Goal: Task Accomplishment & Management: Use online tool/utility

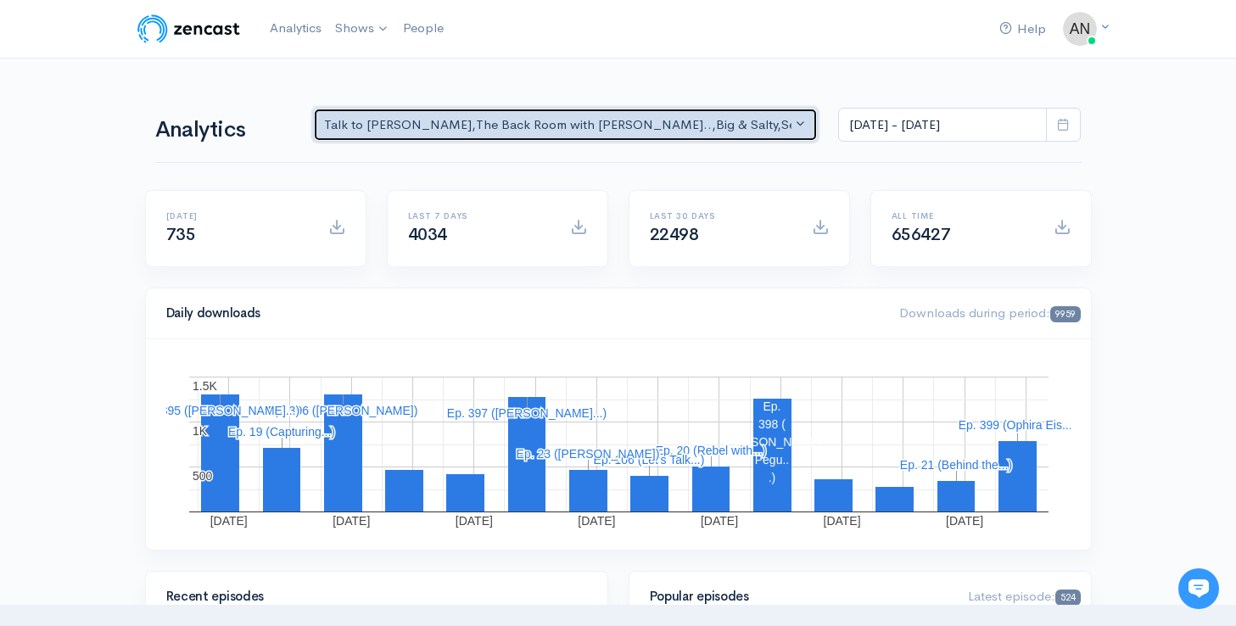
click at [639, 118] on div "Talk to [PERSON_NAME] , The Back Room with [PERSON_NAME].. , Big & Salty , Seri…" at bounding box center [558, 125] width 468 height 20
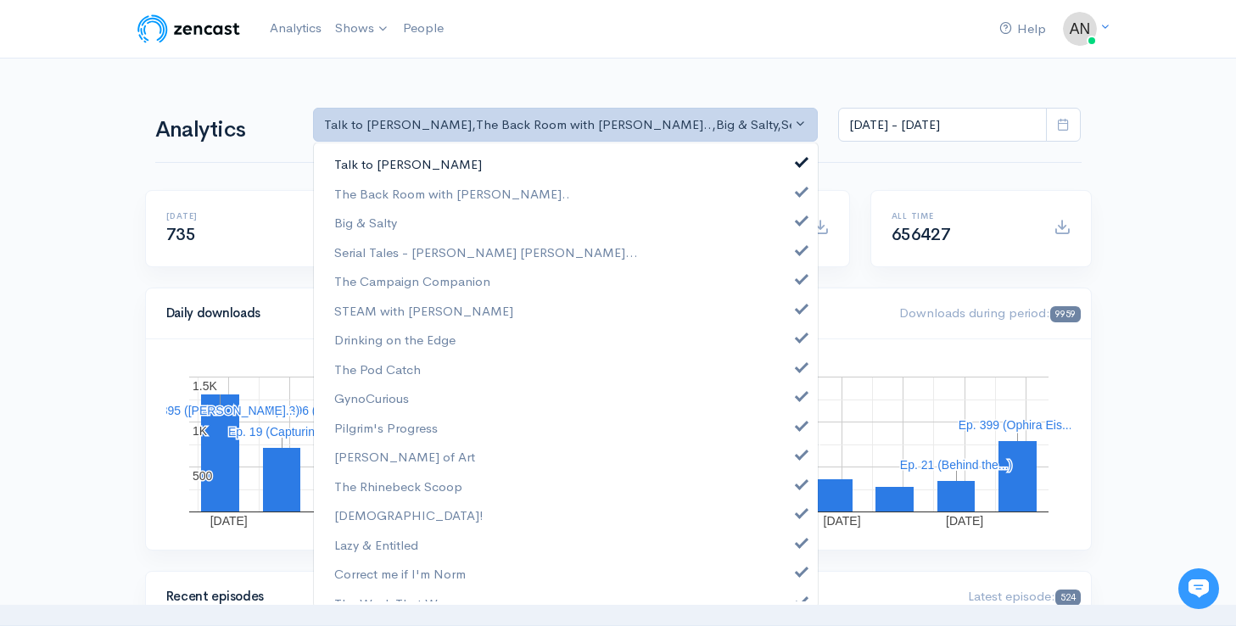
click at [798, 163] on span at bounding box center [801, 159] width 7 height 13
select select "10316"
click at [798, 220] on span at bounding box center [801, 218] width 7 height 13
click at [798, 251] on span at bounding box center [801, 248] width 7 height 13
click at [798, 280] on span at bounding box center [801, 277] width 7 height 13
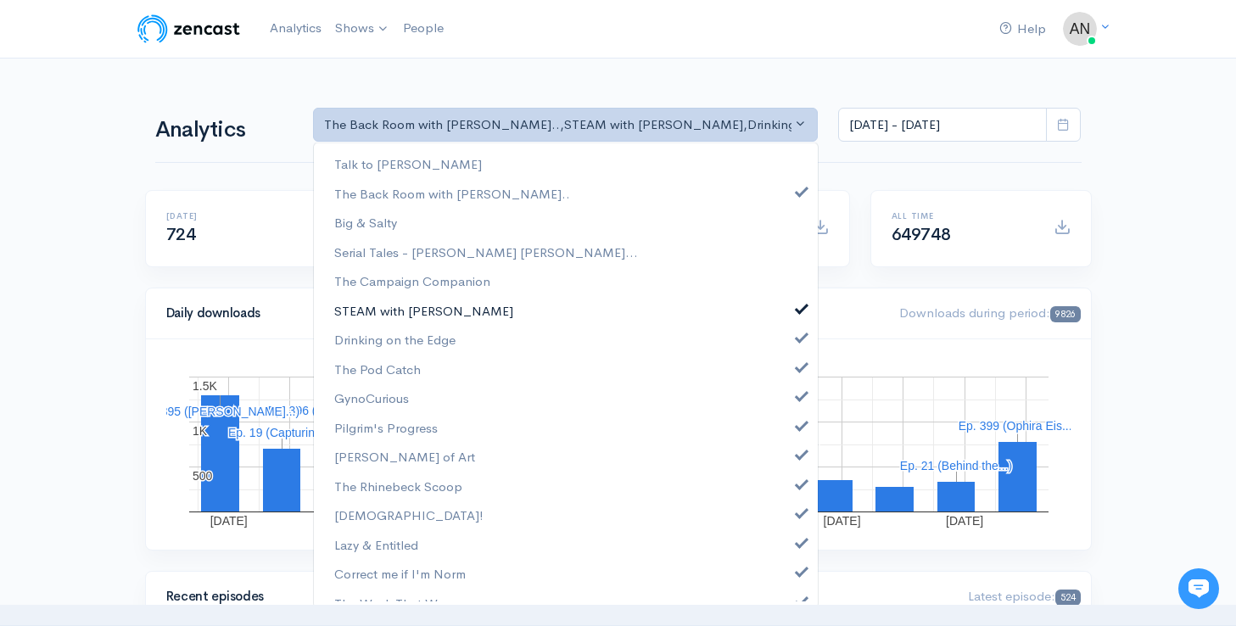
click at [790, 313] on link "STEAM with [PERSON_NAME]" at bounding box center [566, 311] width 504 height 30
click at [798, 337] on span at bounding box center [801, 335] width 7 height 13
click at [790, 371] on link "The Pod Catch" at bounding box center [566, 369] width 504 height 30
click at [798, 396] on span at bounding box center [801, 394] width 7 height 13
click at [798, 425] on span at bounding box center [801, 423] width 7 height 13
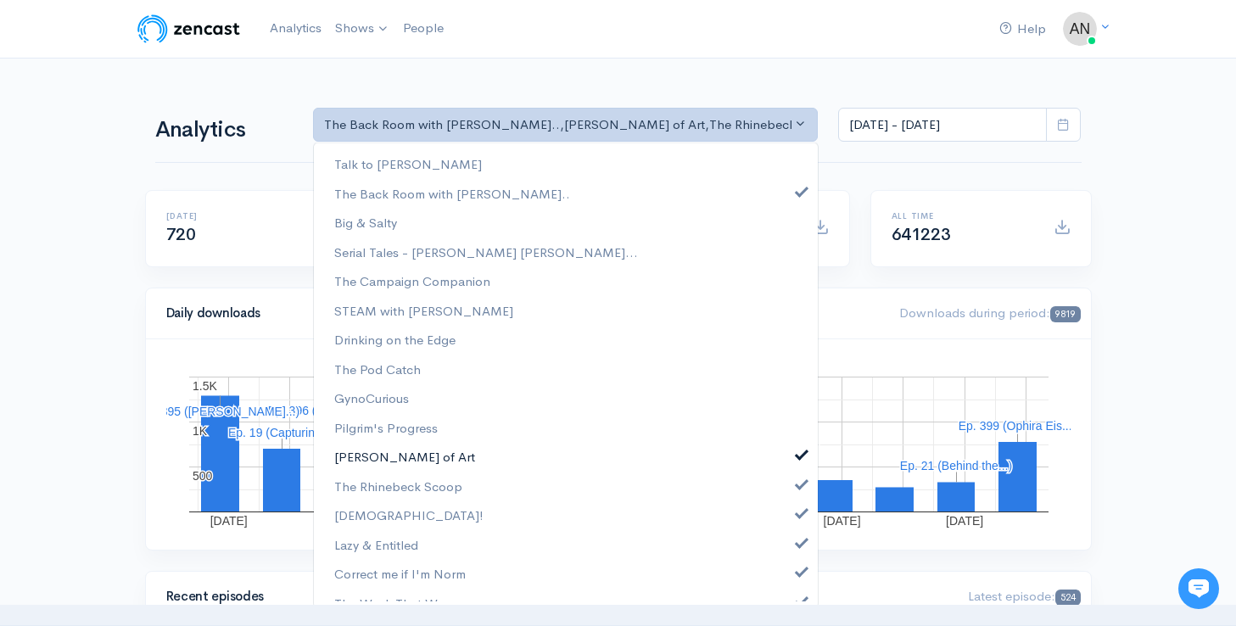
click at [789, 461] on link "[PERSON_NAME] of Art" at bounding box center [566, 457] width 504 height 30
click at [798, 488] on span at bounding box center [801, 482] width 7 height 13
click at [788, 519] on link "[DEMOGRAPHIC_DATA]!" at bounding box center [566, 515] width 504 height 30
click at [798, 544] on span at bounding box center [801, 540] width 7 height 13
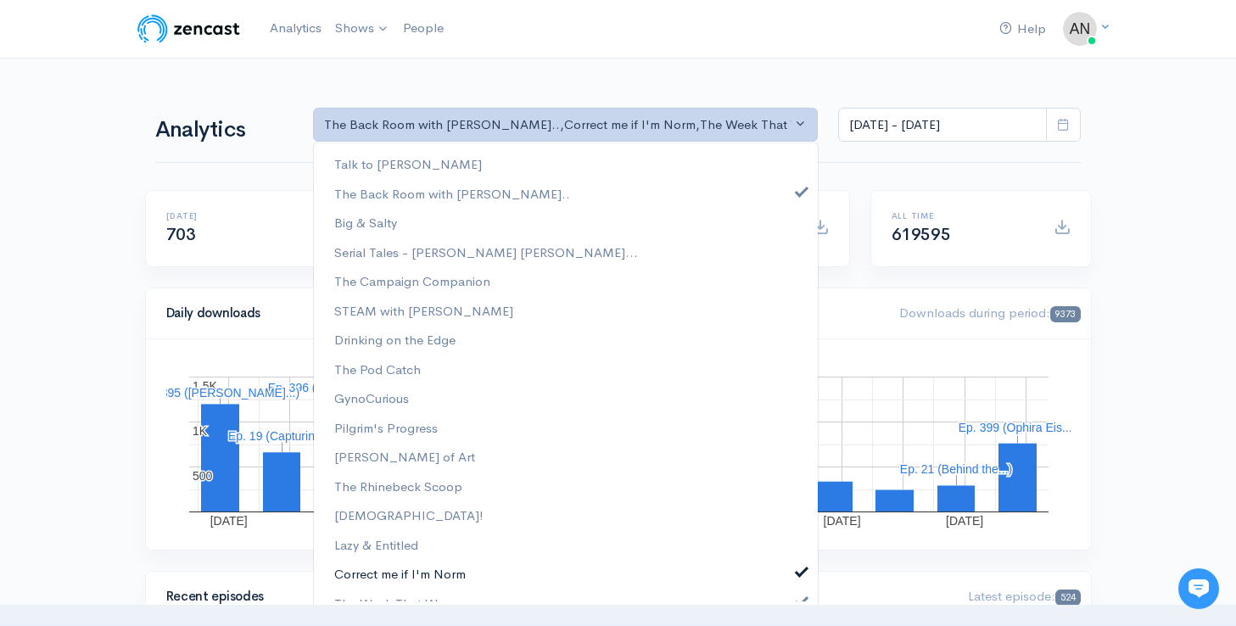
click at [786, 583] on link "Correct me if I'm Norm" at bounding box center [566, 574] width 504 height 30
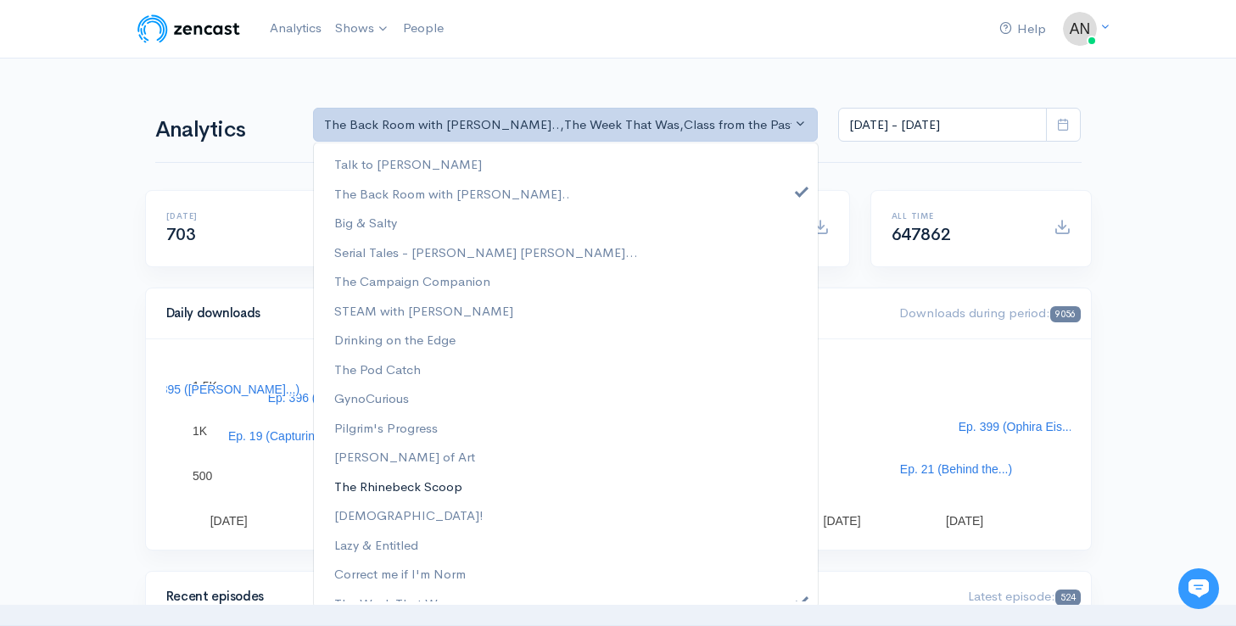
scroll to position [251, 0]
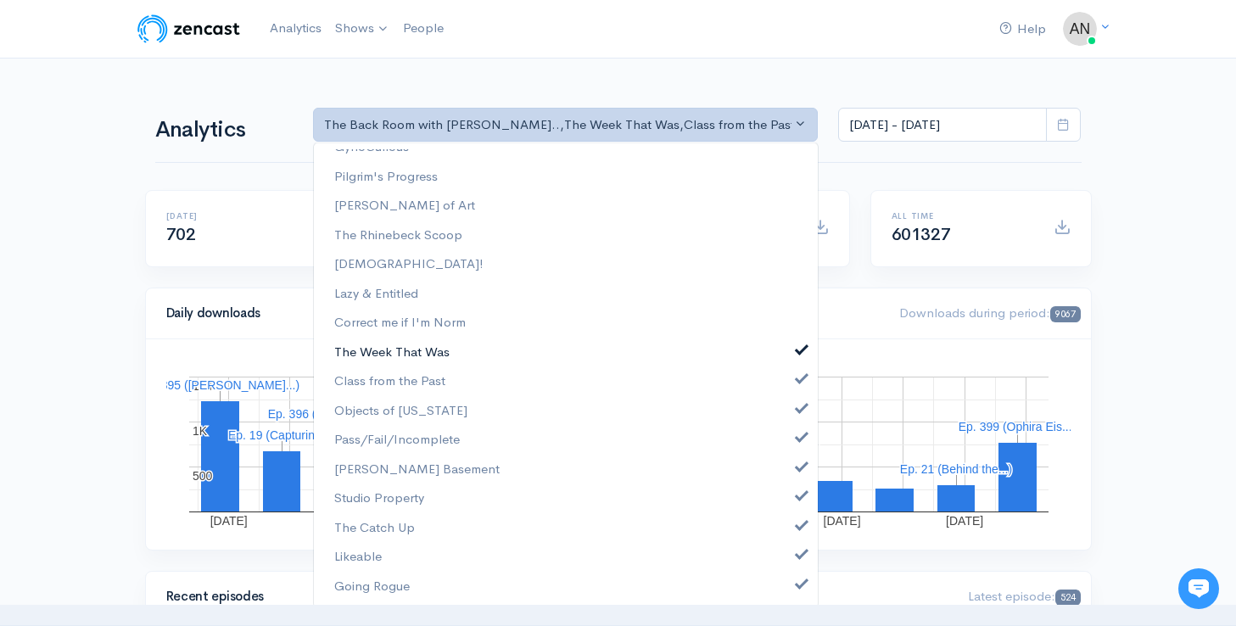
click at [798, 349] on span at bounding box center [801, 348] width 7 height 13
click at [798, 382] on span at bounding box center [801, 377] width 7 height 13
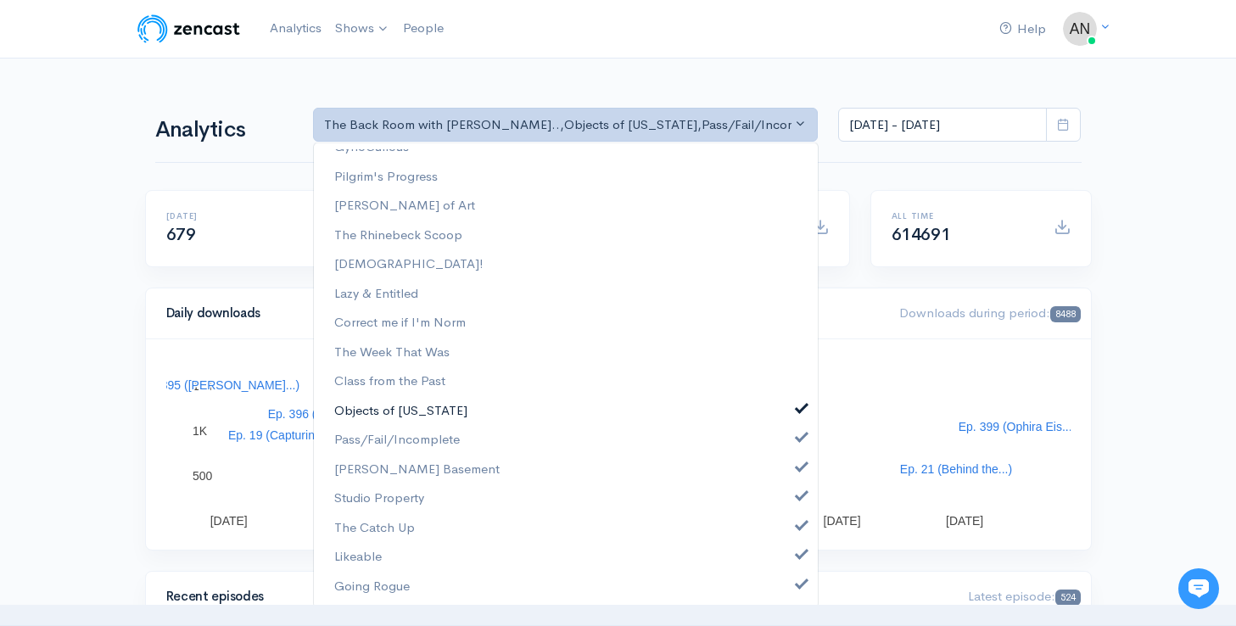
click at [788, 399] on link "Objects of [US_STATE]" at bounding box center [566, 411] width 504 height 30
click at [798, 430] on span at bounding box center [801, 435] width 7 height 13
click at [789, 477] on link "[PERSON_NAME] Basement" at bounding box center [566, 470] width 504 height 30
click at [798, 496] on span at bounding box center [801, 494] width 7 height 13
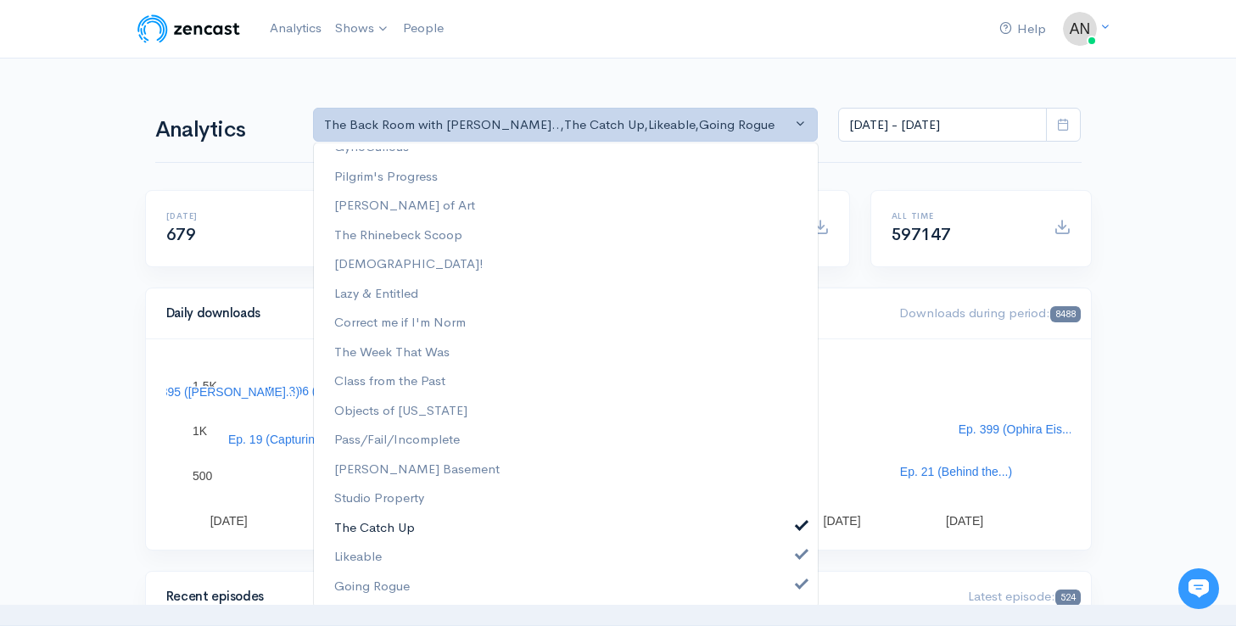
click at [789, 538] on link "The Catch Up" at bounding box center [566, 528] width 504 height 30
click at [798, 556] on span at bounding box center [801, 552] width 7 height 13
click at [798, 582] on span at bounding box center [801, 582] width 7 height 13
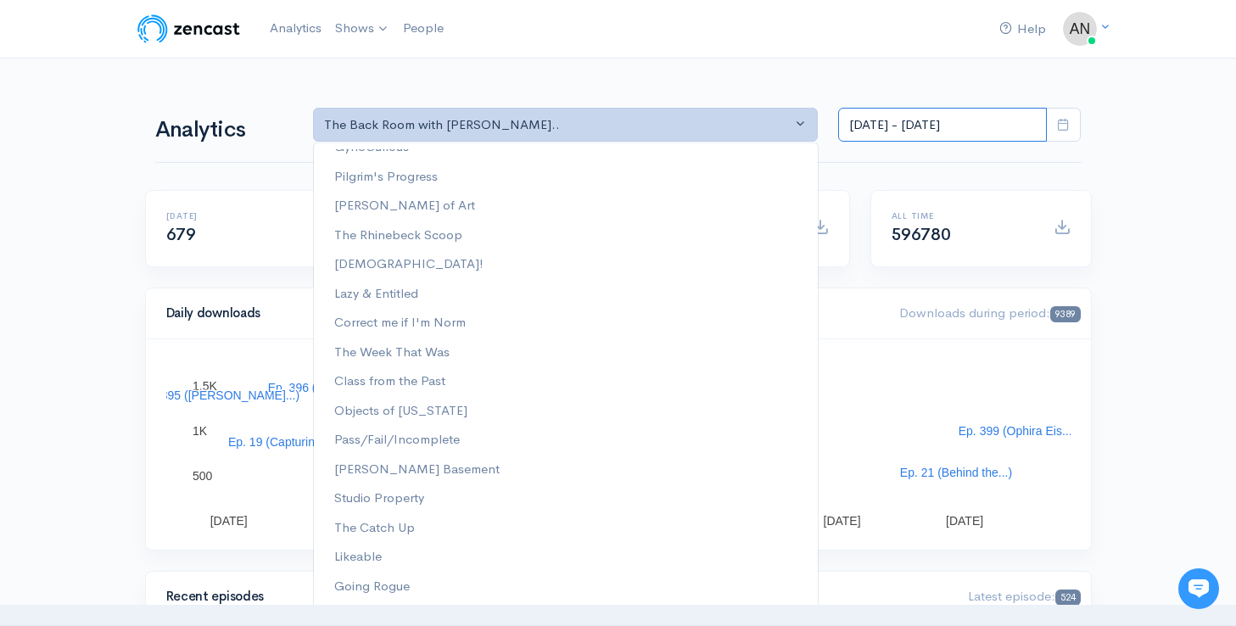
click at [910, 128] on input "[DATE] - [DATE]" at bounding box center [942, 125] width 209 height 35
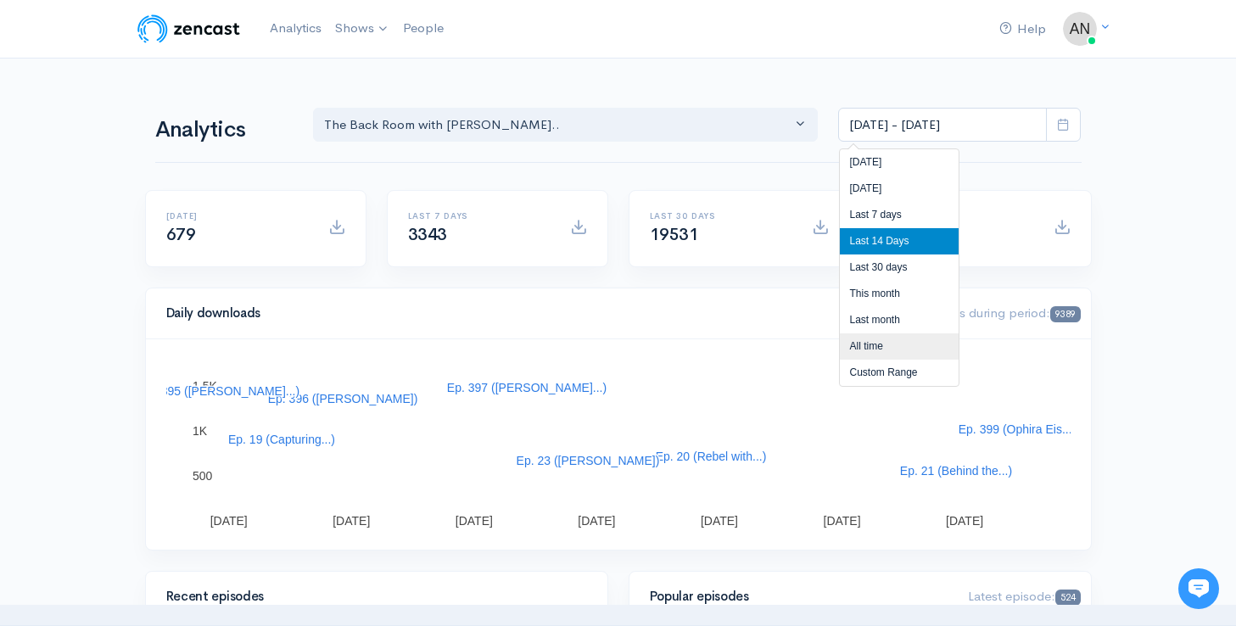
click at [879, 351] on li "All time" at bounding box center [899, 346] width 119 height 26
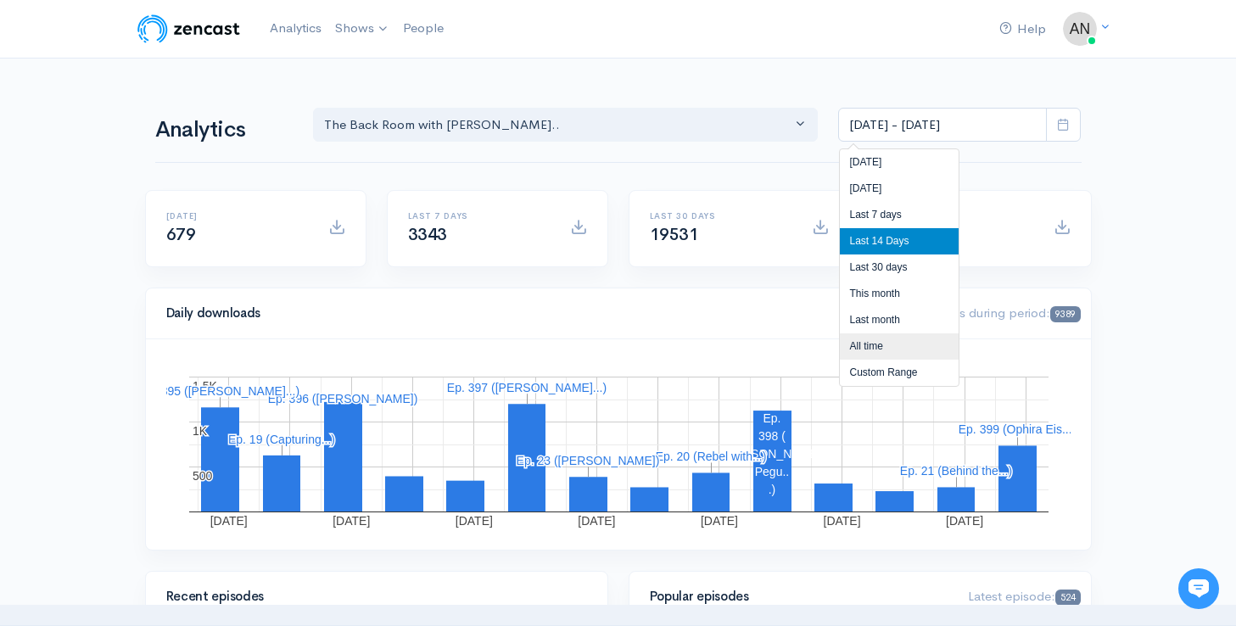
type input "[DATE] - [DATE]"
